Goal: Transaction & Acquisition: Purchase product/service

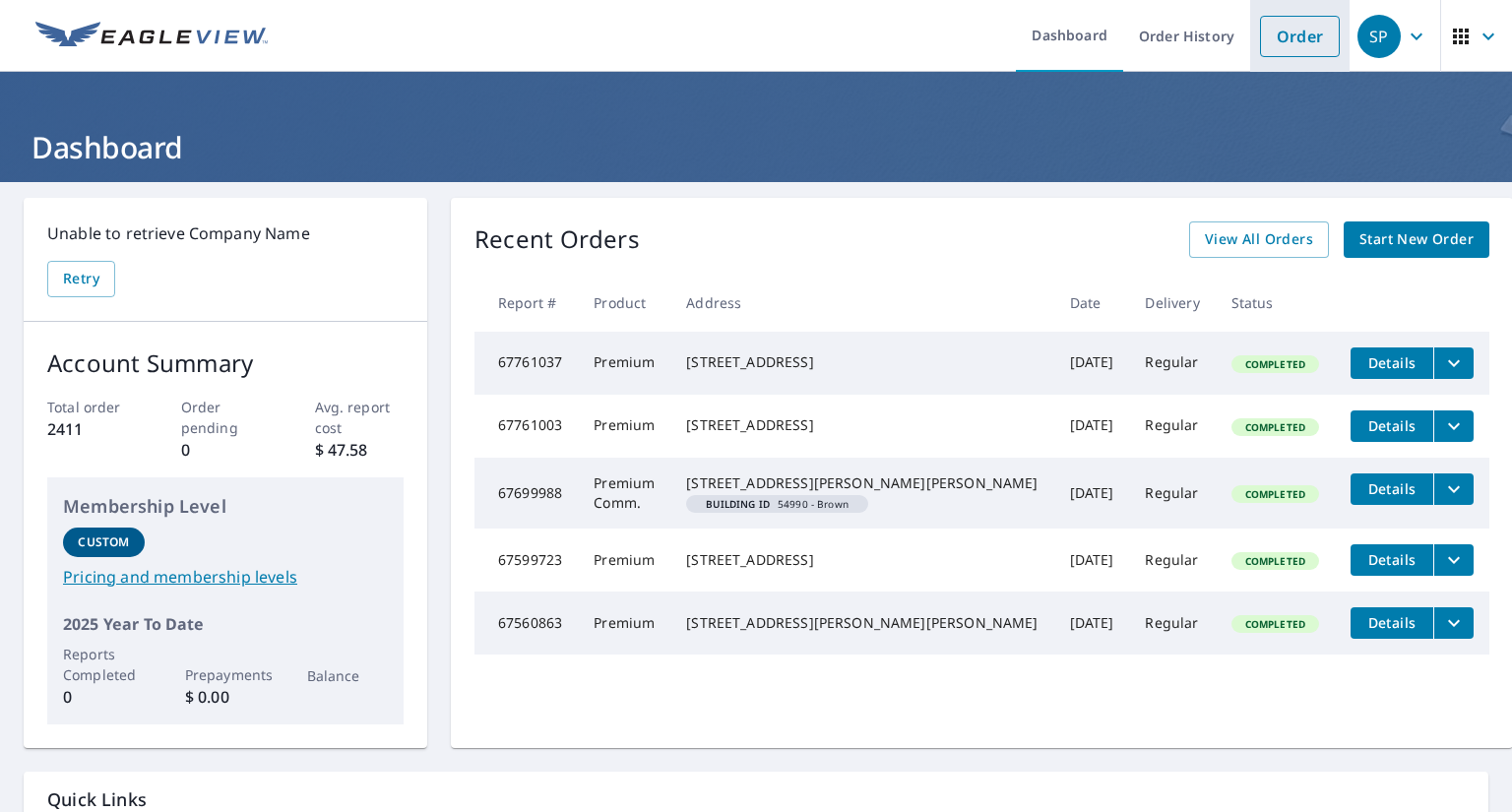
click at [1304, 44] on link "Order" at bounding box center [1300, 37] width 80 height 41
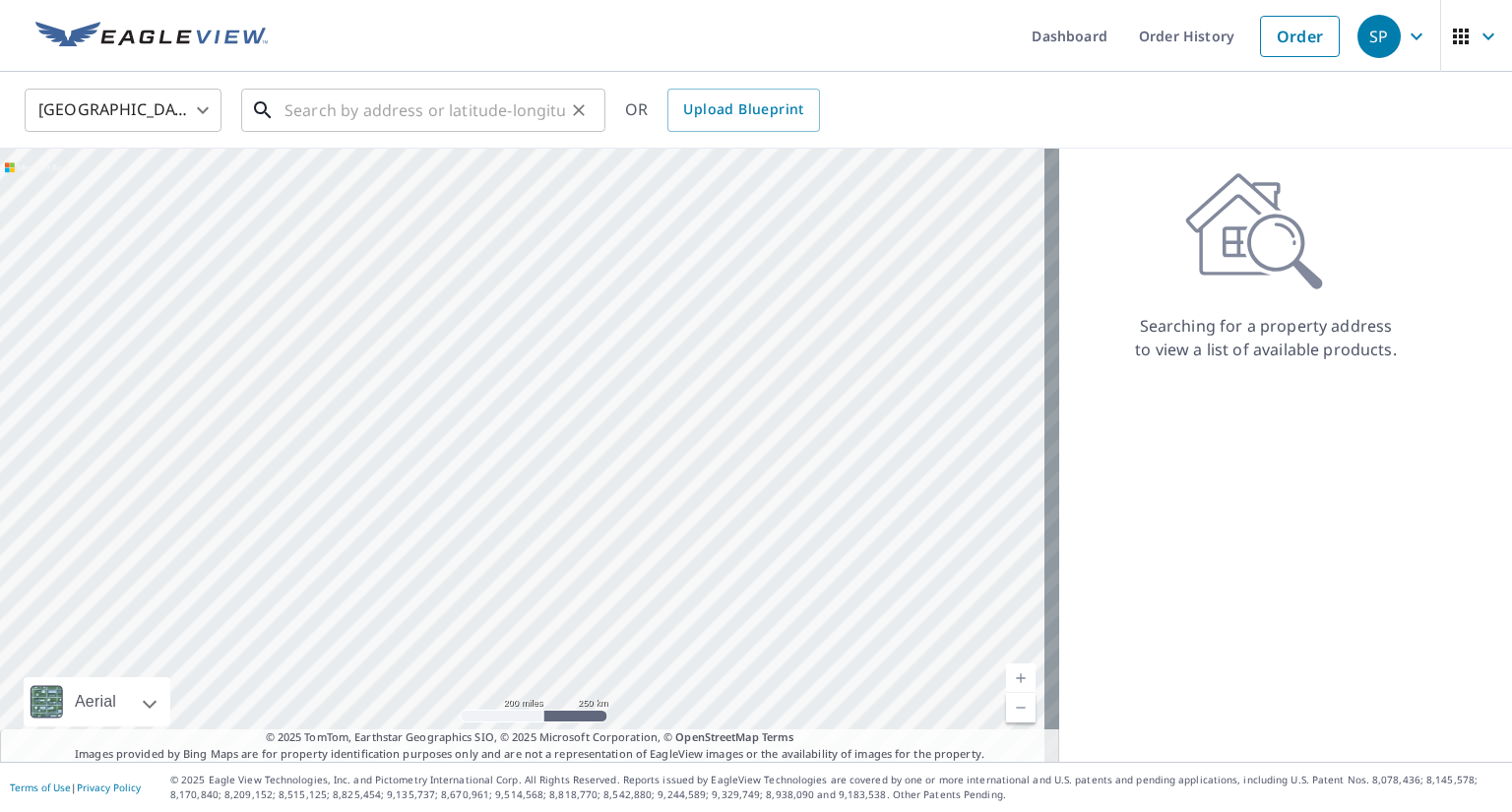
click at [348, 113] on input "text" at bounding box center [424, 111] width 280 height 55
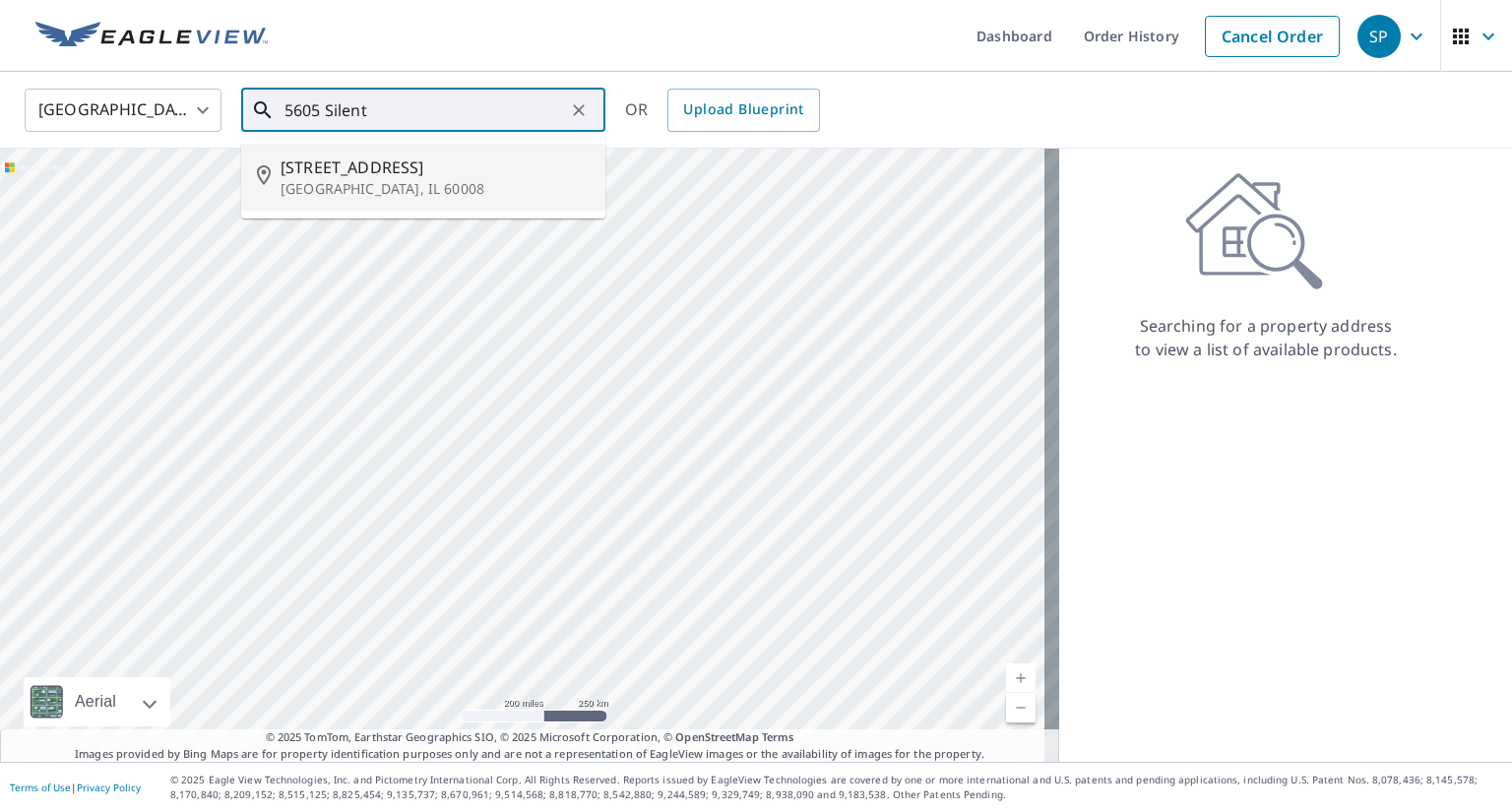
click at [338, 174] on span "[STREET_ADDRESS]" at bounding box center [434, 168] width 309 height 24
type input "[STREET_ADDRESS]"
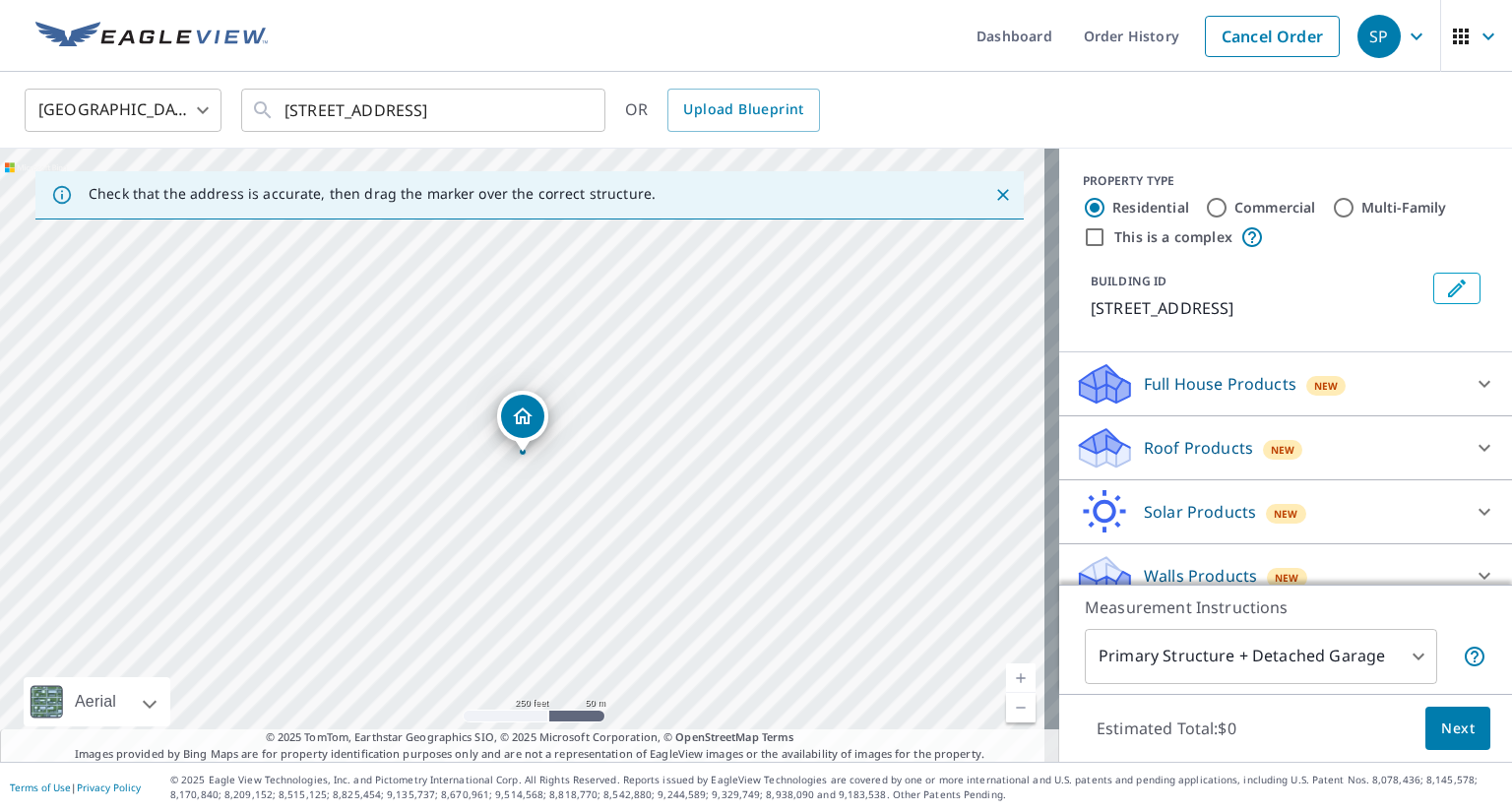
click at [1445, 286] on icon "Edit building 1" at bounding box center [1457, 288] width 24 height 24
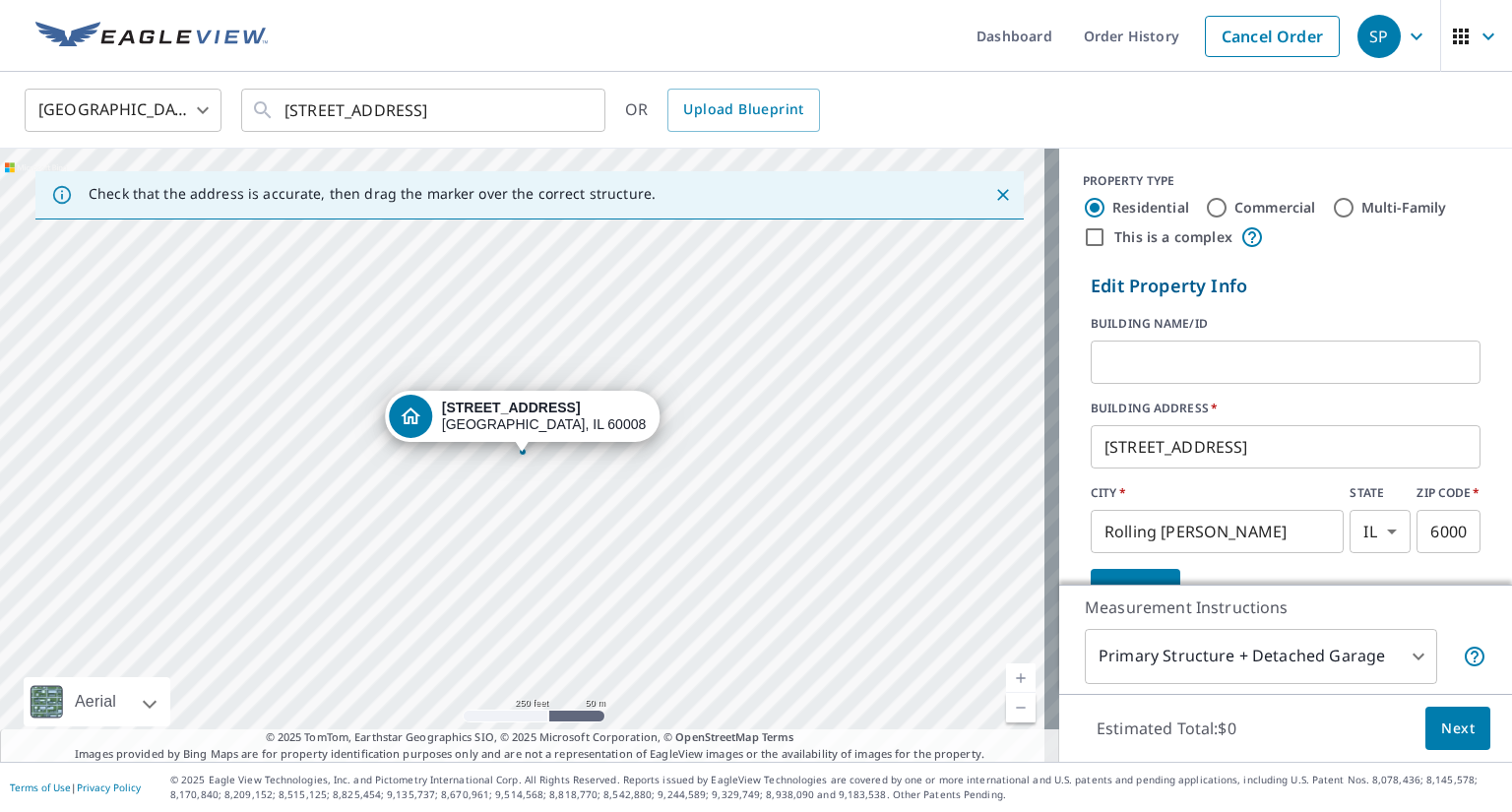
click at [1168, 360] on input "text" at bounding box center [1285, 362] width 390 height 55
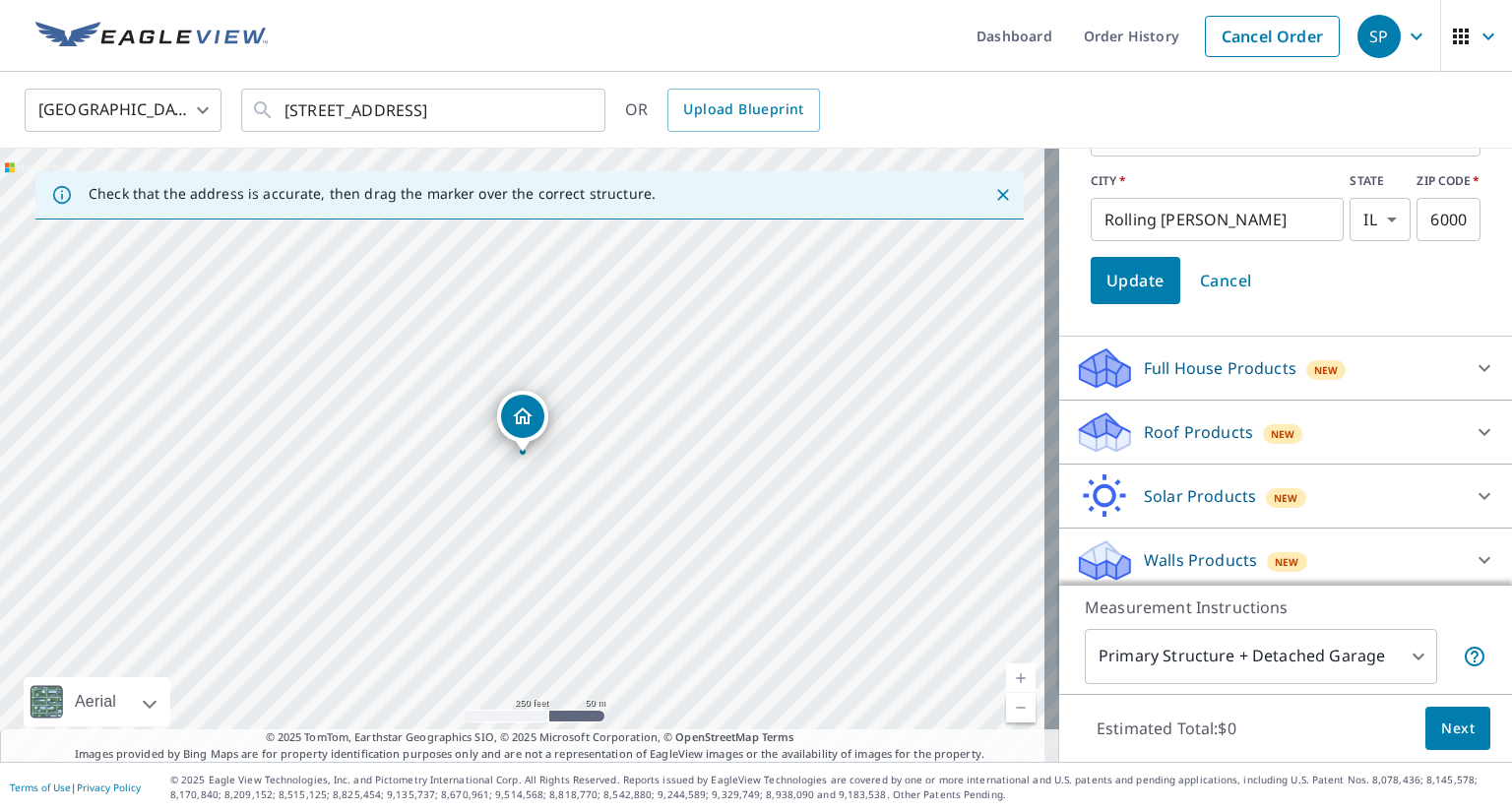
scroll to position [318, 0]
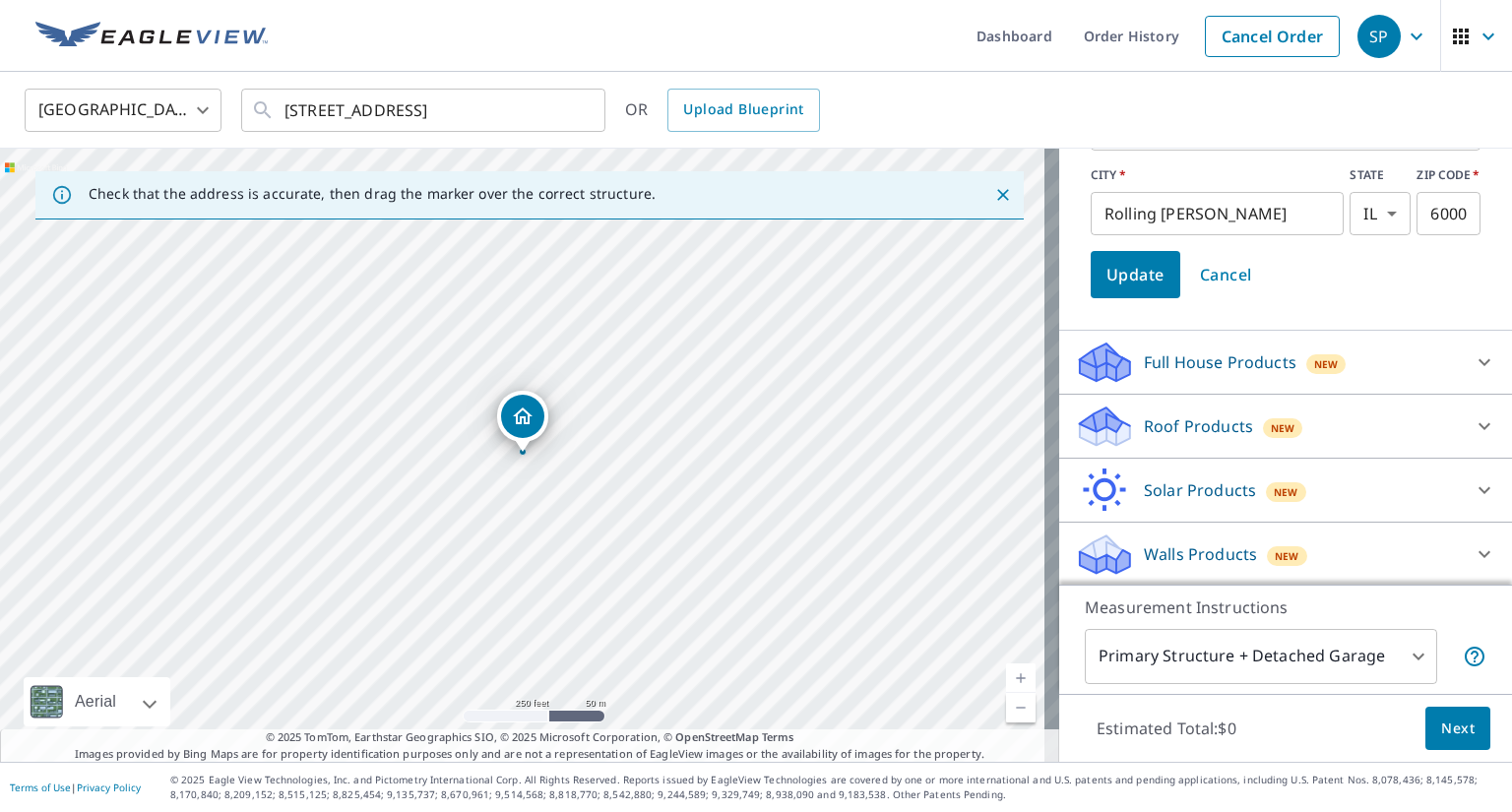
type input "60633-EV"
click at [1473, 419] on icon at bounding box center [1484, 426] width 24 height 24
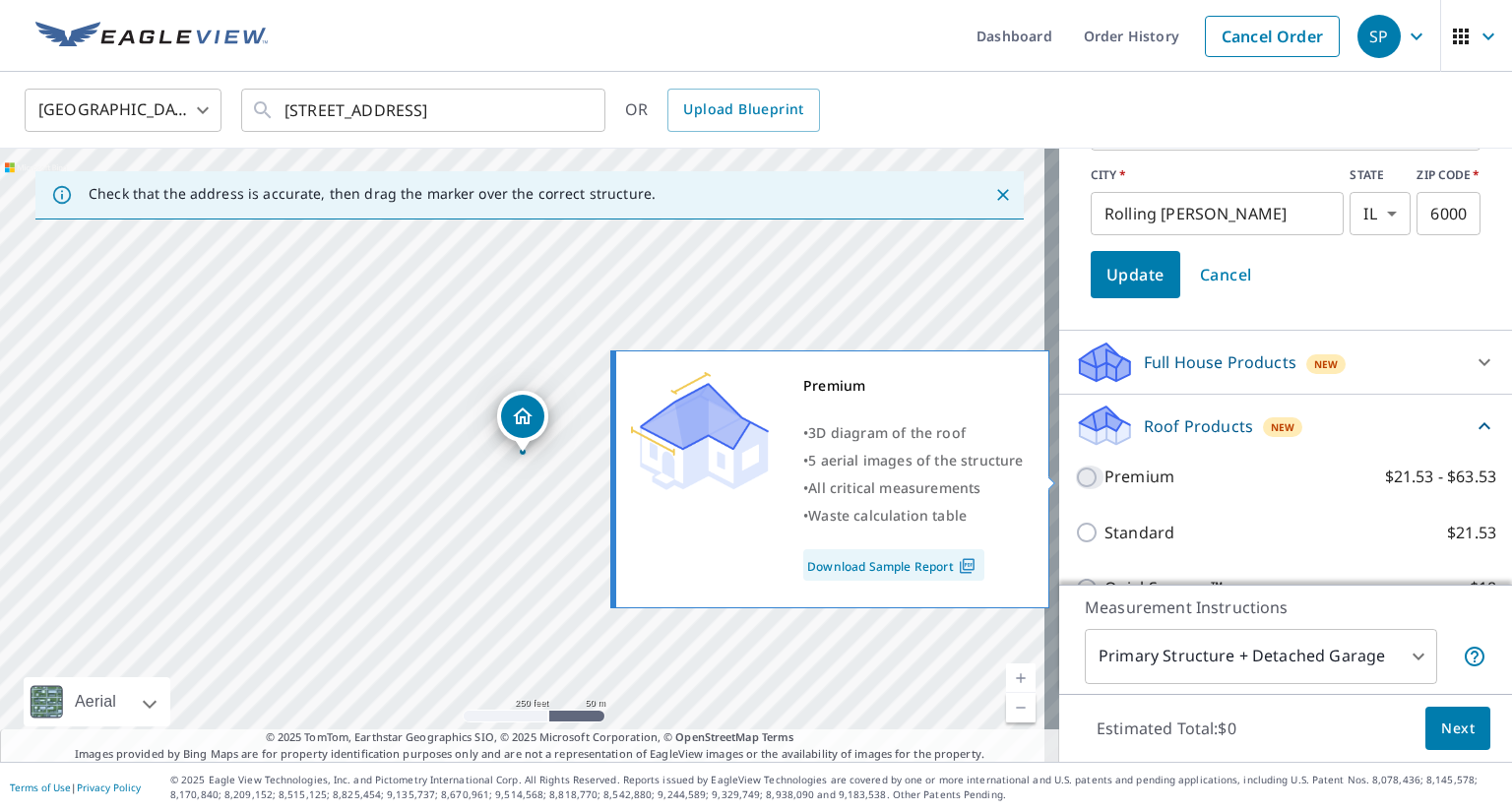
click at [1075, 477] on input "Premium $21.53 - $63.53" at bounding box center [1090, 478] width 30 height 24
checkbox input "true"
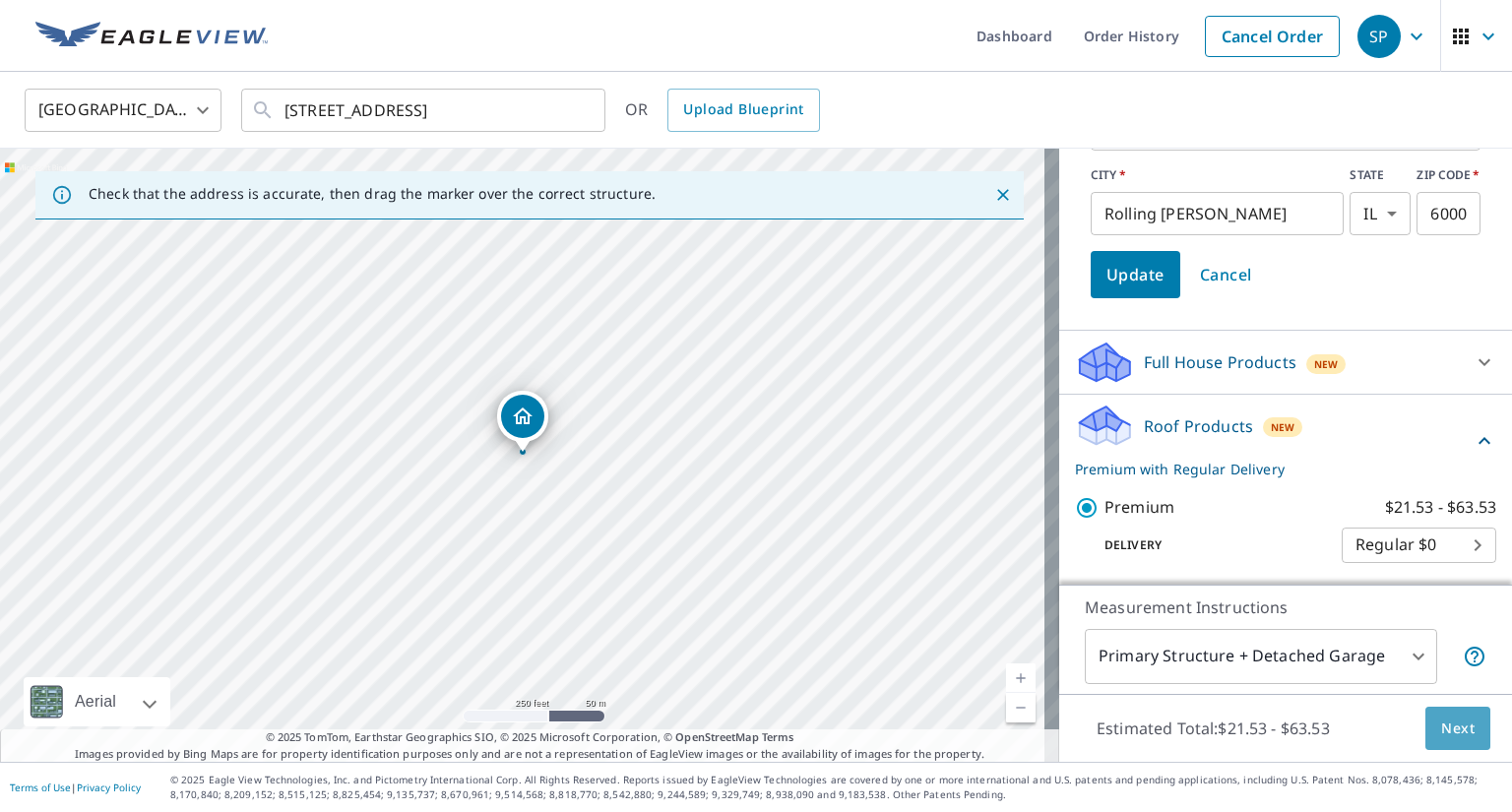
click at [1446, 732] on span "Next" at bounding box center [1458, 729] width 34 height 25
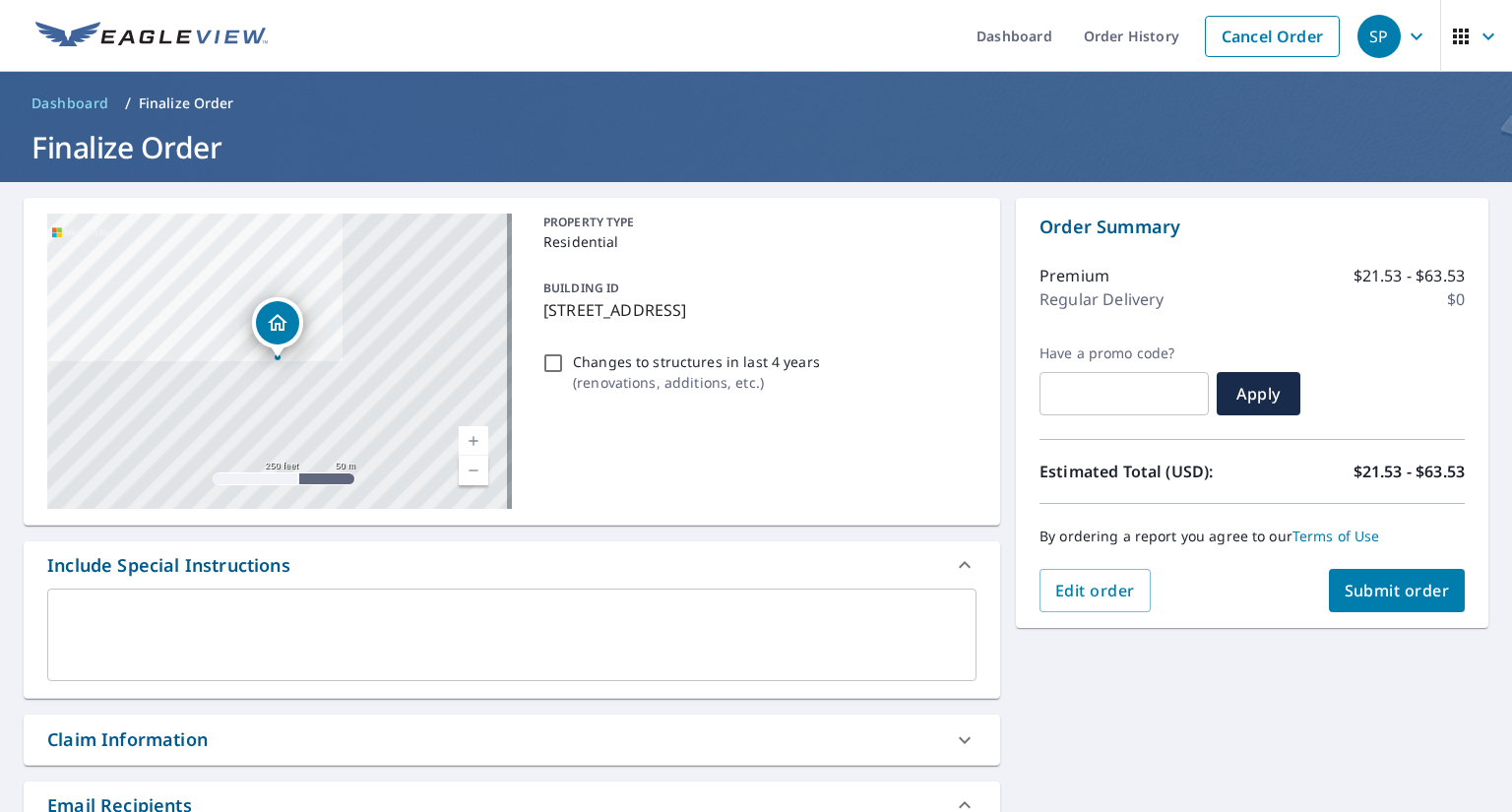
click at [1344, 589] on span "Submit order" at bounding box center [1397, 591] width 106 height 22
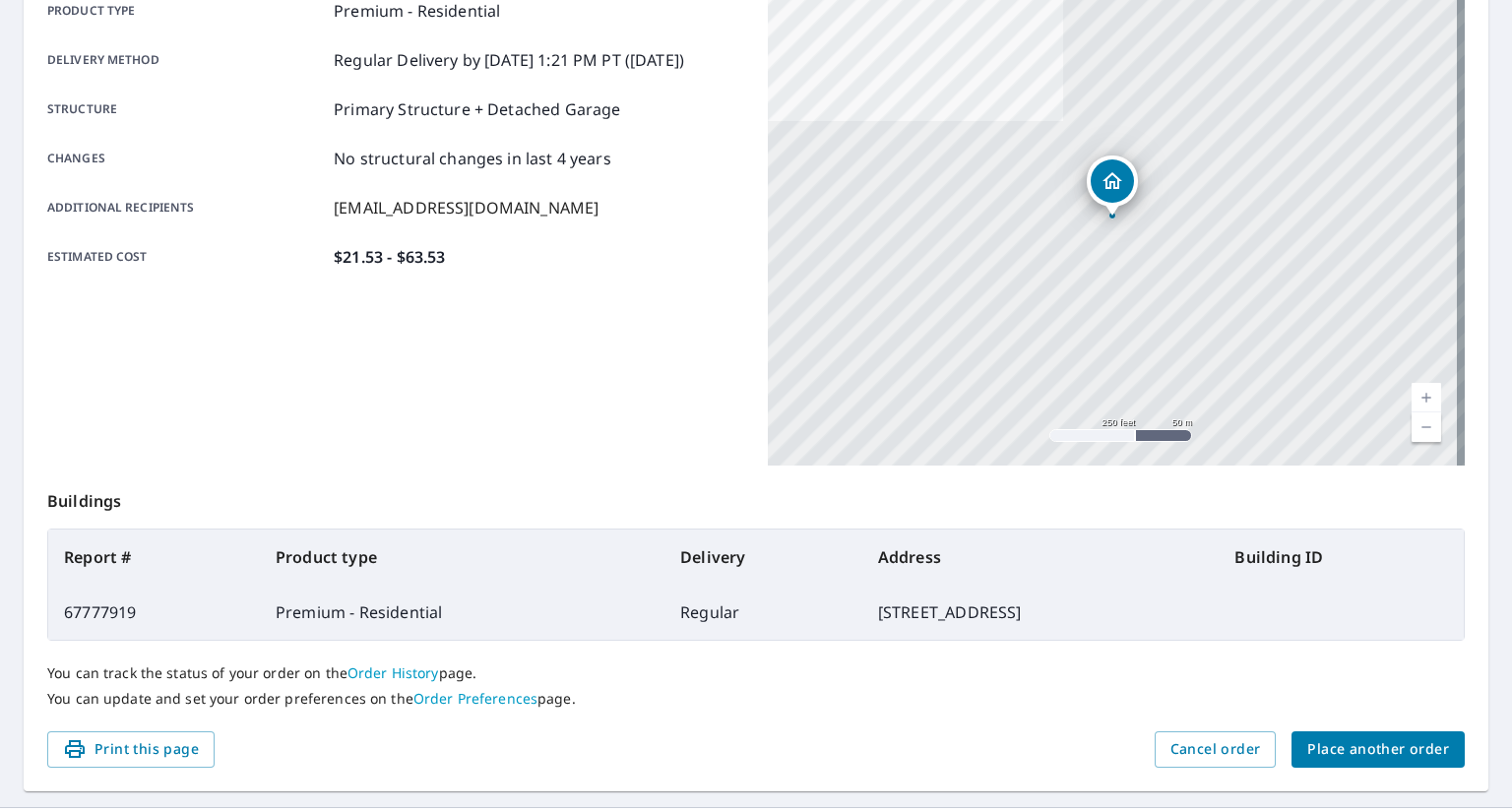
scroll to position [344, 0]
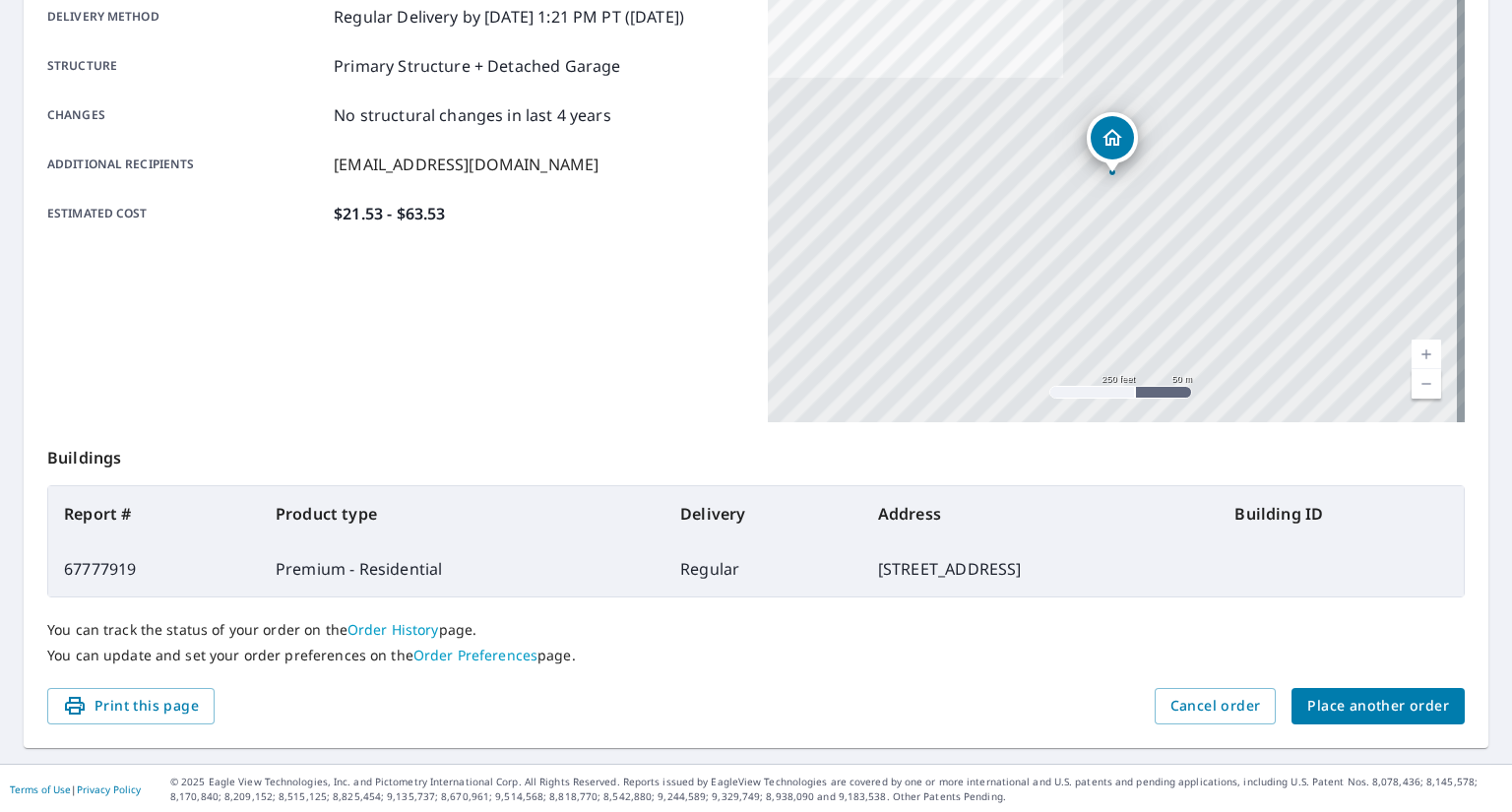
click at [1372, 705] on span "Place another order" at bounding box center [1378, 706] width 142 height 25
